Goal: Task Accomplishment & Management: Manage account settings

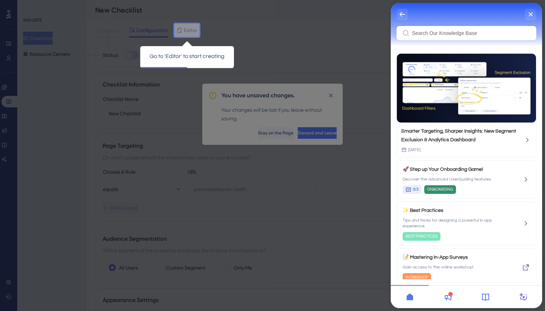
scroll to position [92, 0]
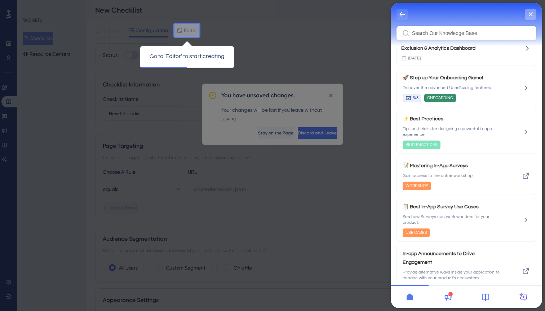
click at [530, 15] on icon "close resource center" at bounding box center [530, 14] width 4 height 4
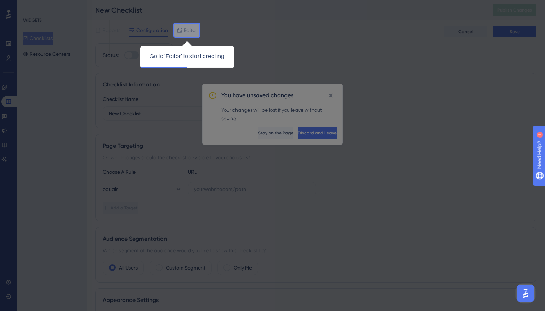
click at [257, 86] on div at bounding box center [372, 302] width 346 height 605
click at [163, 39] on div "Go to 'Editor' to start creating" at bounding box center [187, 50] width 108 height 22
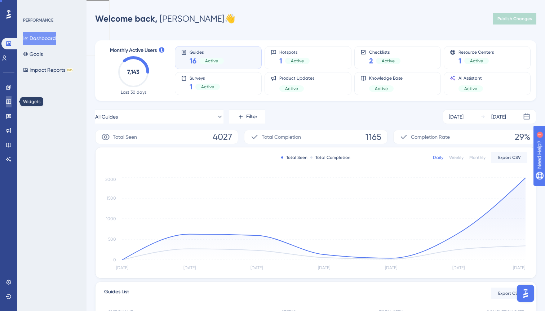
click at [10, 99] on icon at bounding box center [8, 101] width 5 height 4
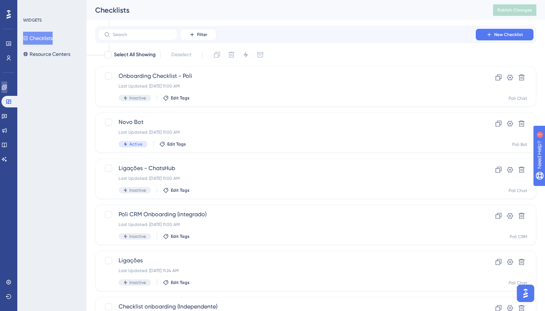
click at [7, 90] on link at bounding box center [4, 87] width 6 height 12
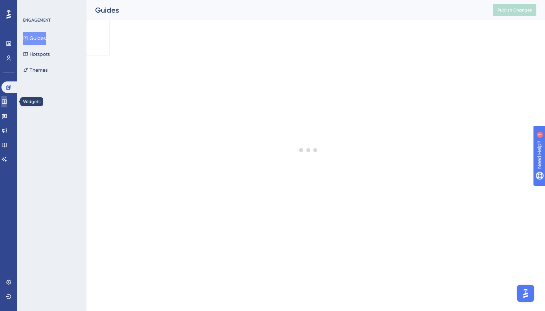
click at [7, 102] on icon at bounding box center [4, 102] width 6 height 6
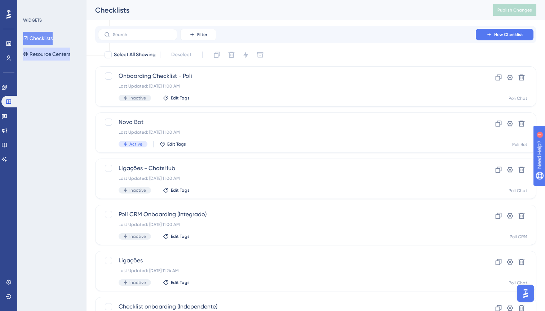
click at [52, 53] on button "Resource Centers" at bounding box center [46, 54] width 47 height 13
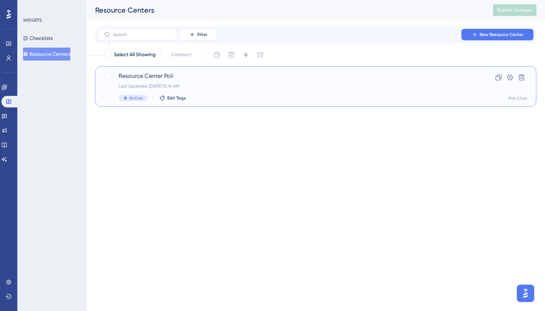
click at [182, 73] on span "Resource Center Poli" at bounding box center [287, 76] width 337 height 9
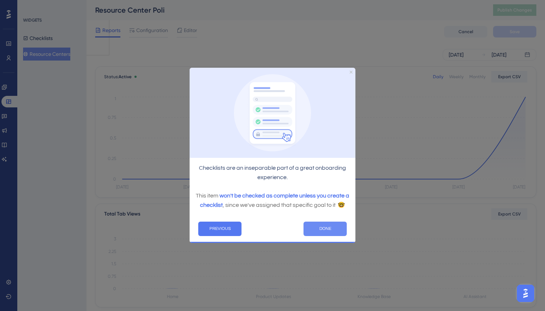
click at [318, 230] on button "DONE" at bounding box center [324, 229] width 43 height 14
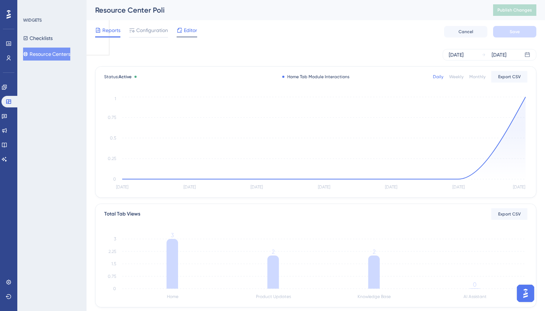
click at [184, 28] on span "Editor" at bounding box center [190, 30] width 13 height 9
click at [152, 32] on span "Configuration" at bounding box center [152, 30] width 32 height 9
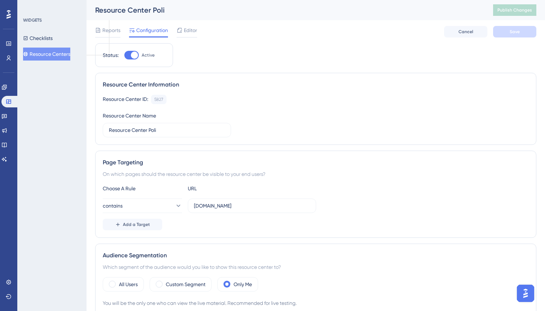
click at [127, 55] on div at bounding box center [131, 55] width 14 height 9
click at [124, 55] on input "Active" at bounding box center [124, 55] width 0 height 0
checkbox input "false"
click at [511, 31] on span "Save" at bounding box center [515, 32] width 10 height 6
click at [345, 175] on div "On which pages should the resource center be visible to your end users?" at bounding box center [316, 174] width 426 height 9
